Goal: Navigation & Orientation: Go to known website

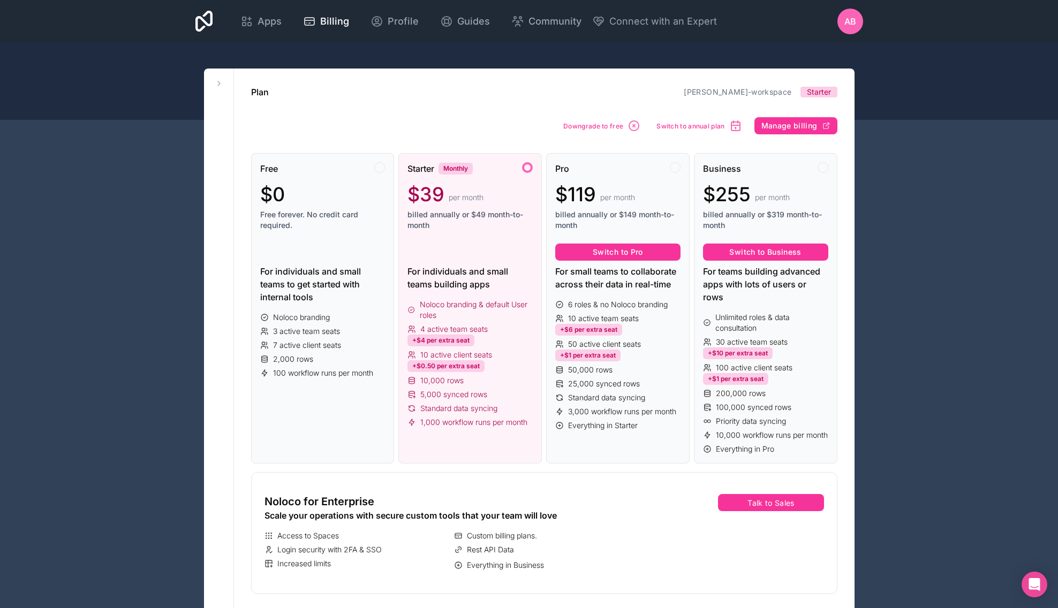
scroll to position [135, 0]
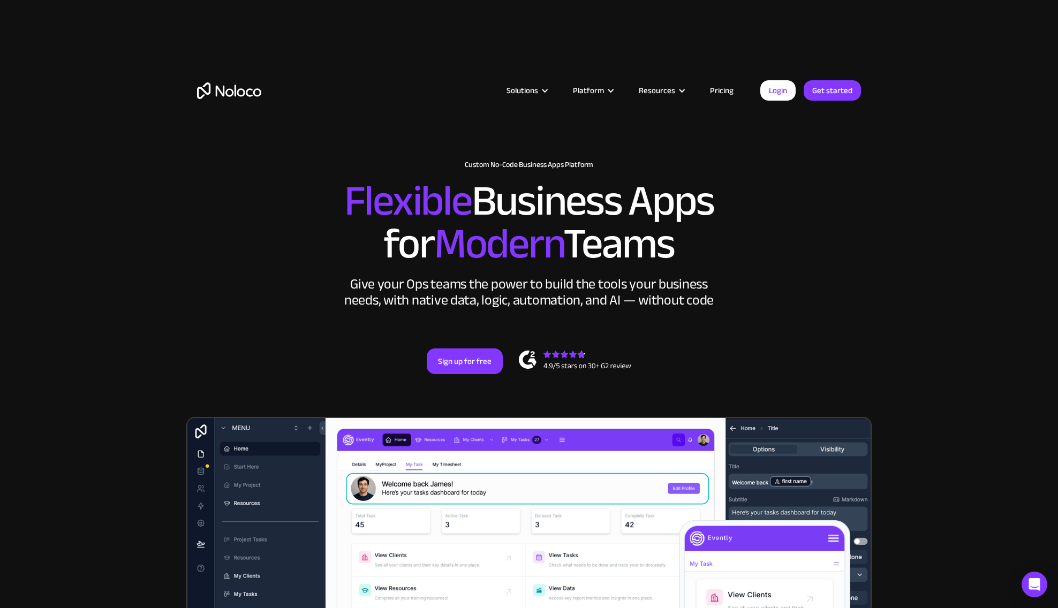
drag, startPoint x: 888, startPoint y: 200, endPoint x: 881, endPoint y: 201, distance: 6.5
click at [881, 199] on section "New: Connect Noloco to Stripe Custom No-Code Business Apps Platform Flexible Bu…" at bounding box center [529, 452] width 1058 height 905
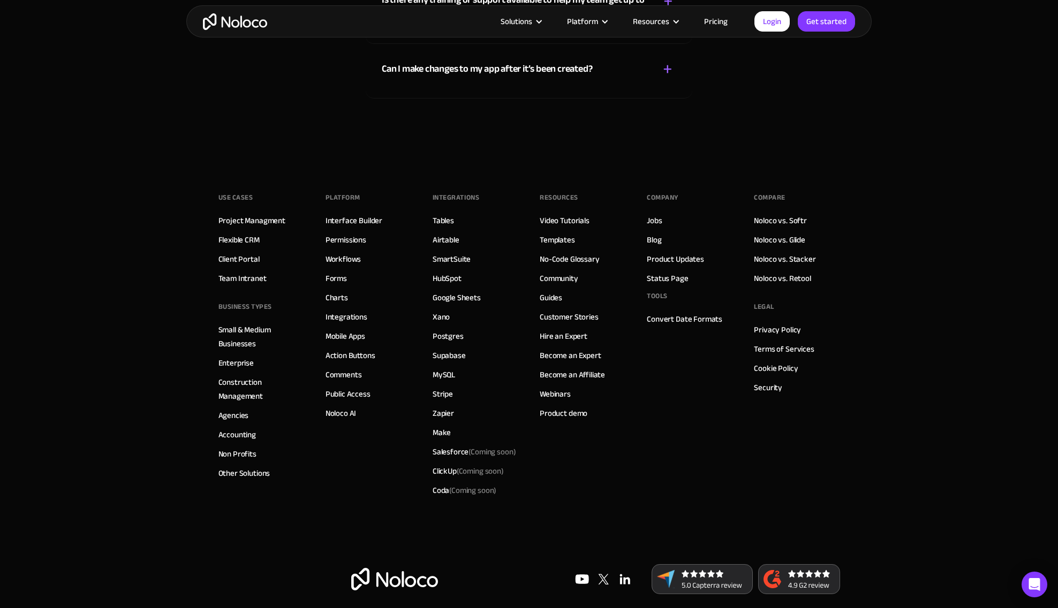
scroll to position [6346, 0]
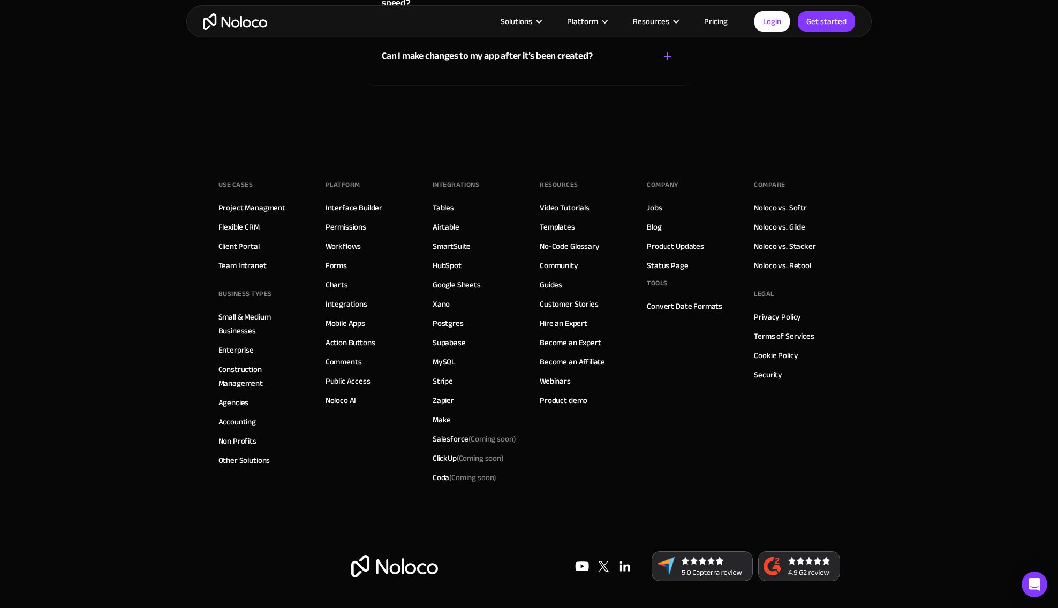
click at [455, 342] on link "Supabase" at bounding box center [449, 343] width 33 height 14
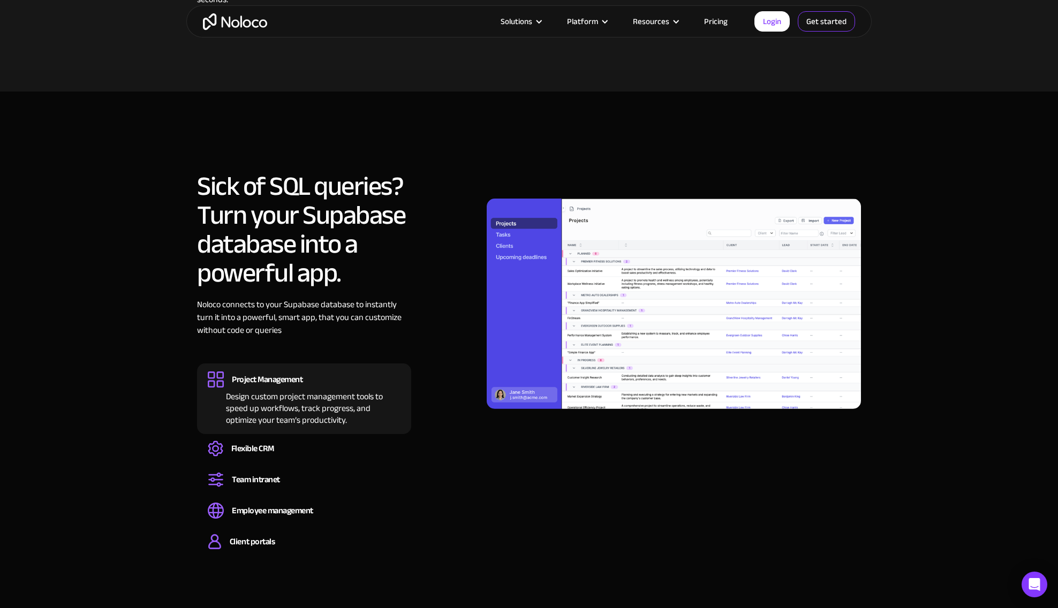
scroll to position [745, 0]
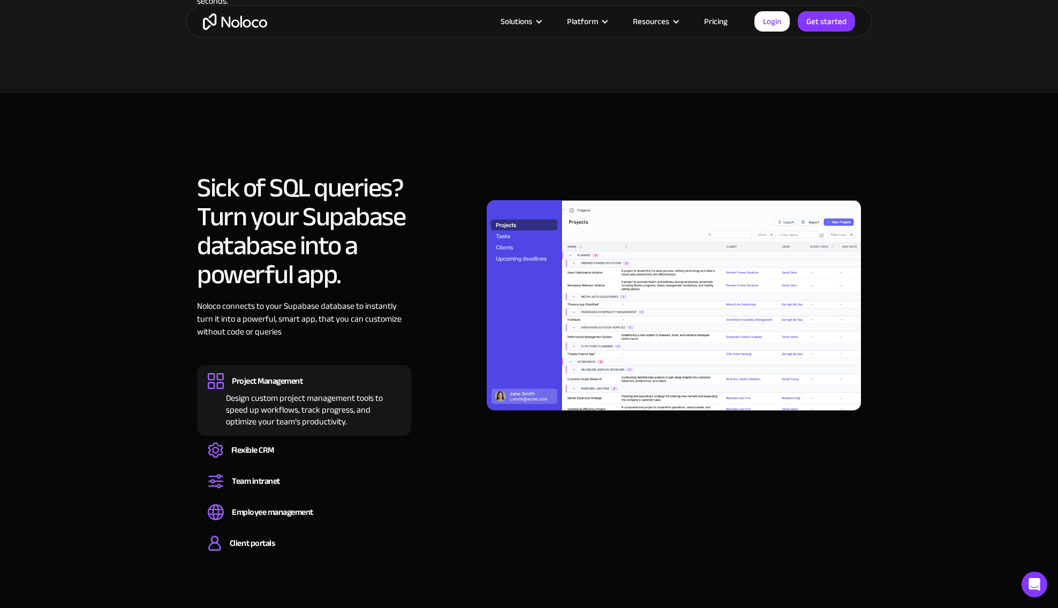
click at [239, 18] on img "home" at bounding box center [235, 21] width 64 height 17
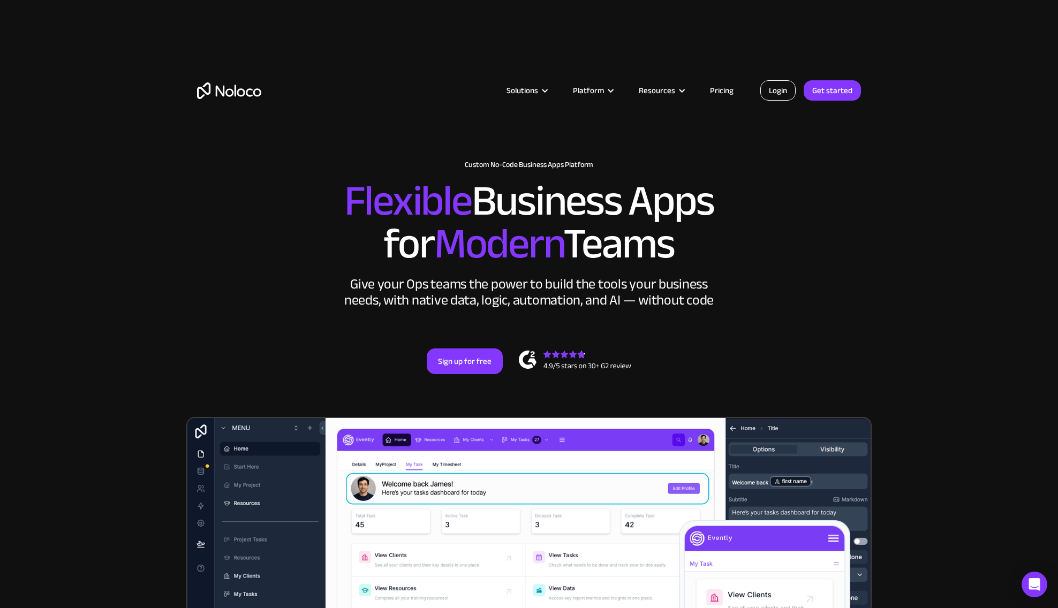
click at [771, 92] on link "Login" at bounding box center [777, 90] width 35 height 20
